Goal: Obtain resource: Download file/media

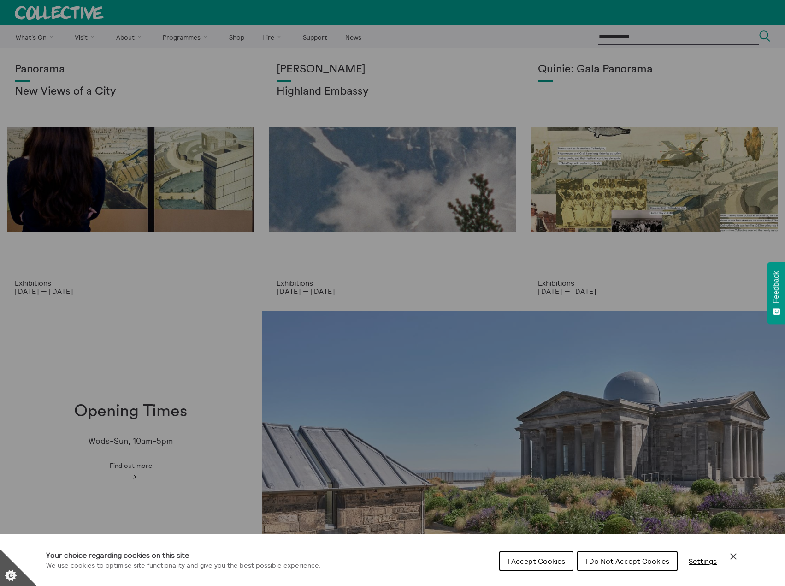
click at [548, 561] on span "I Accept Cookies" at bounding box center [537, 560] width 58 height 9
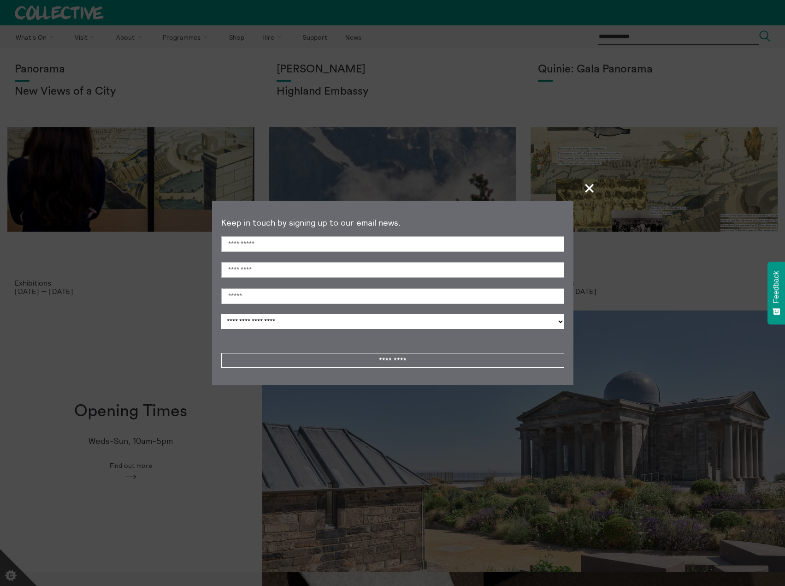
click at [584, 186] on span "+" at bounding box center [589, 187] width 27 height 27
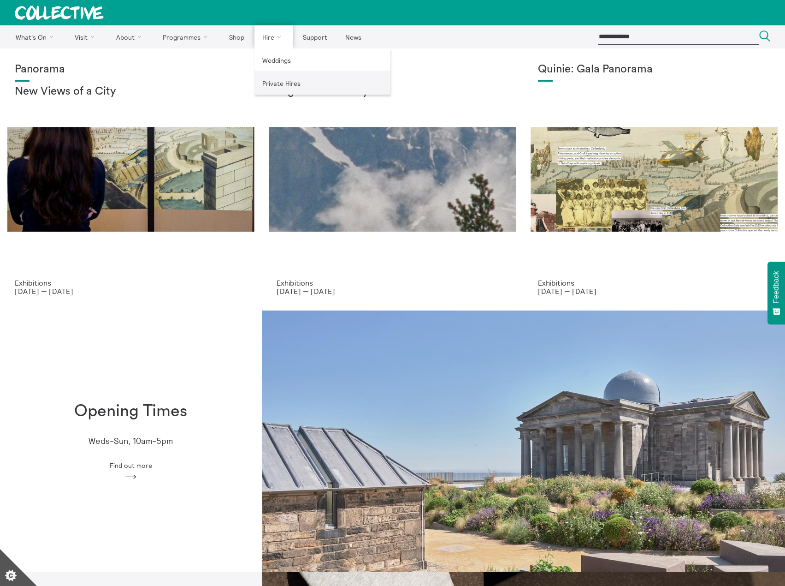
click at [273, 80] on link "Private Hires" at bounding box center [323, 82] width 136 height 23
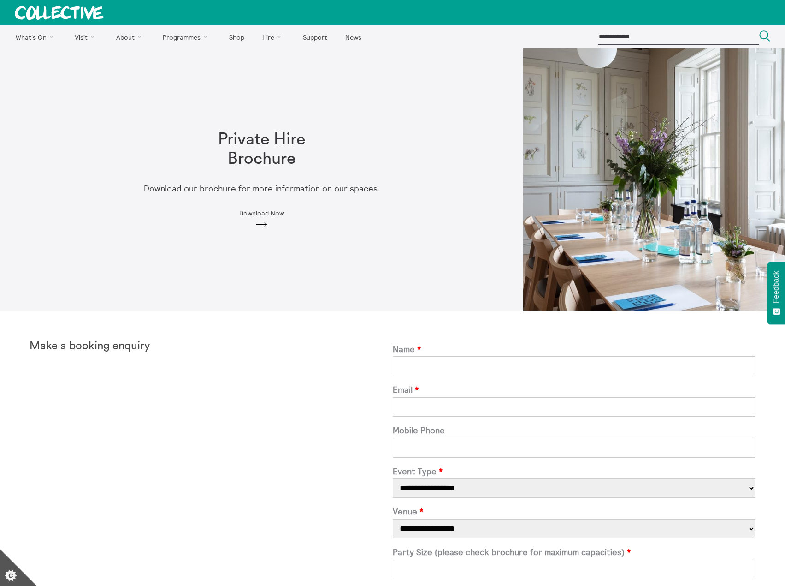
click at [262, 213] on span "Download Now" at bounding box center [261, 212] width 45 height 7
